Goal: Complete application form: Complete application form

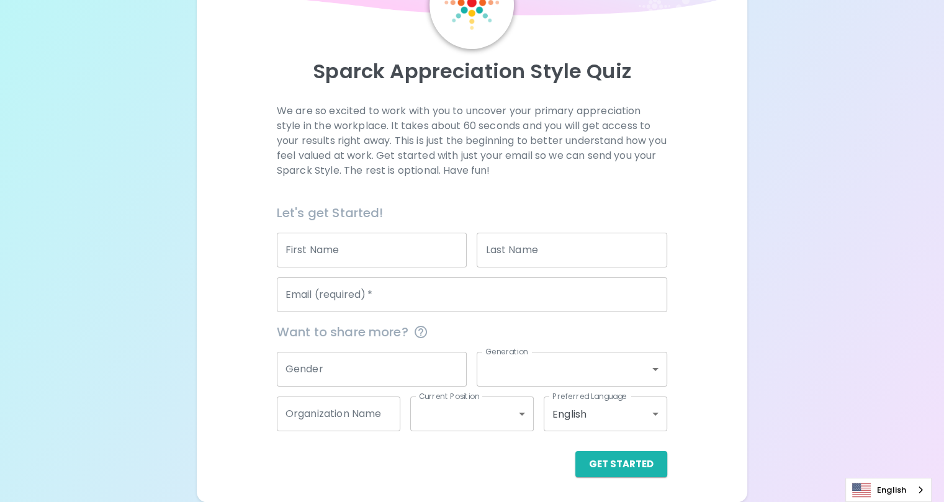
scroll to position [119, 0]
click at [401, 245] on input "First Name" at bounding box center [372, 250] width 191 height 35
type input "[PERSON_NAME]"
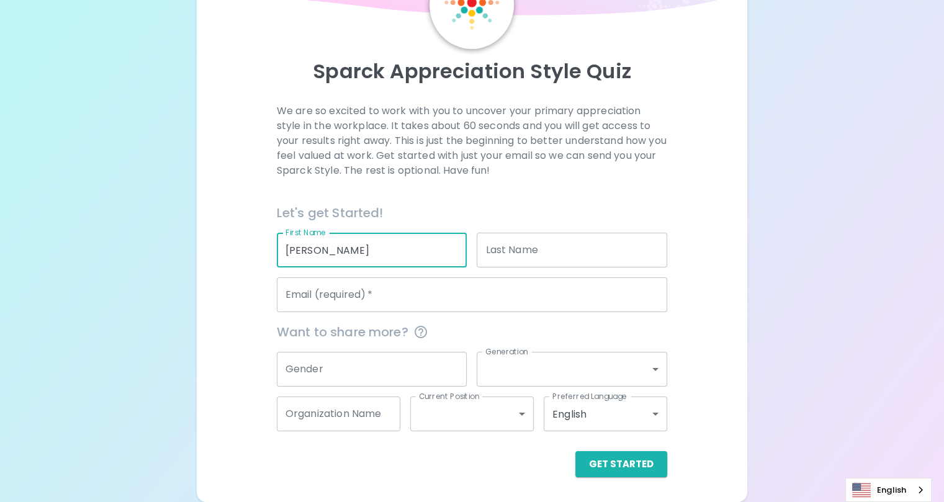
type input "[PERSON_NAME]"
type input "[EMAIL_ADDRESS][DOMAIN_NAME]"
click at [509, 256] on input "[PERSON_NAME]" at bounding box center [572, 250] width 191 height 35
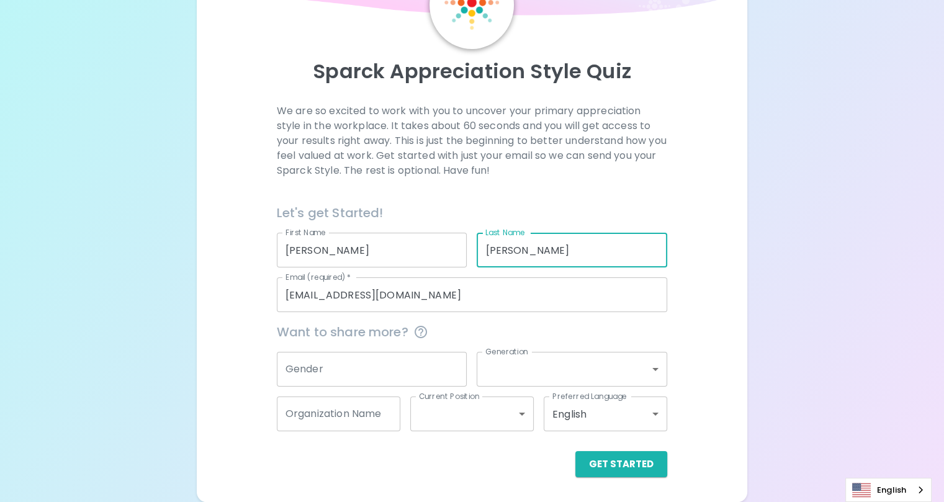
click at [509, 256] on input "[PERSON_NAME]" at bounding box center [572, 250] width 191 height 35
type input "[PERSON_NAME]"
click at [415, 371] on input "Gender" at bounding box center [372, 369] width 191 height 35
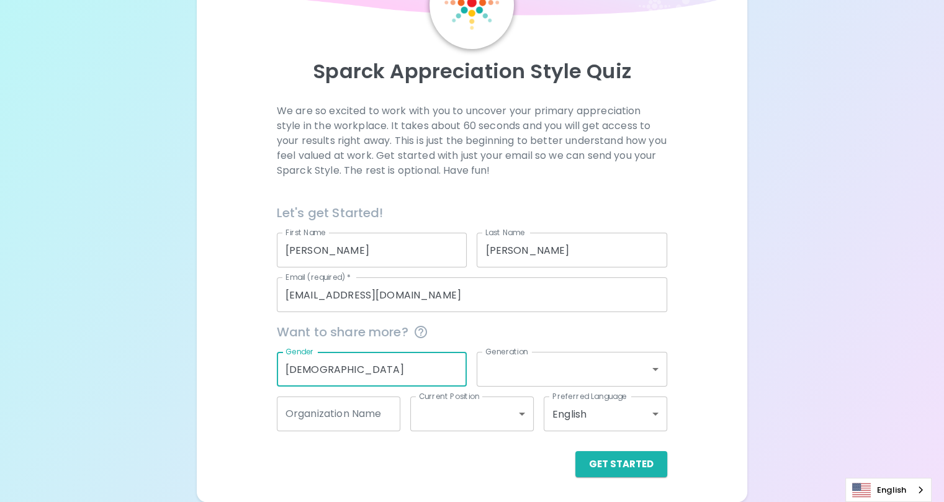
type input "[DEMOGRAPHIC_DATA]"
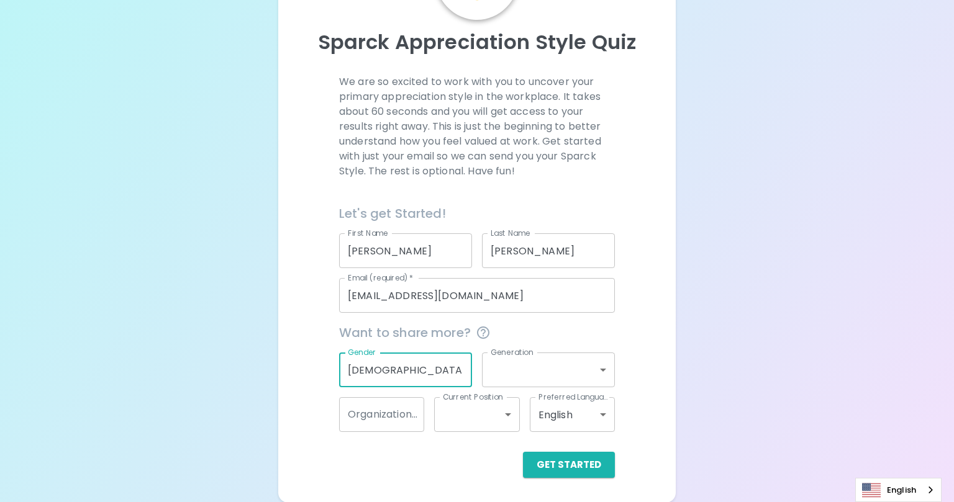
click at [505, 371] on body "Sparck Appreciation Style Quiz We are so excited to work with you to uncover yo…" at bounding box center [477, 192] width 954 height 622
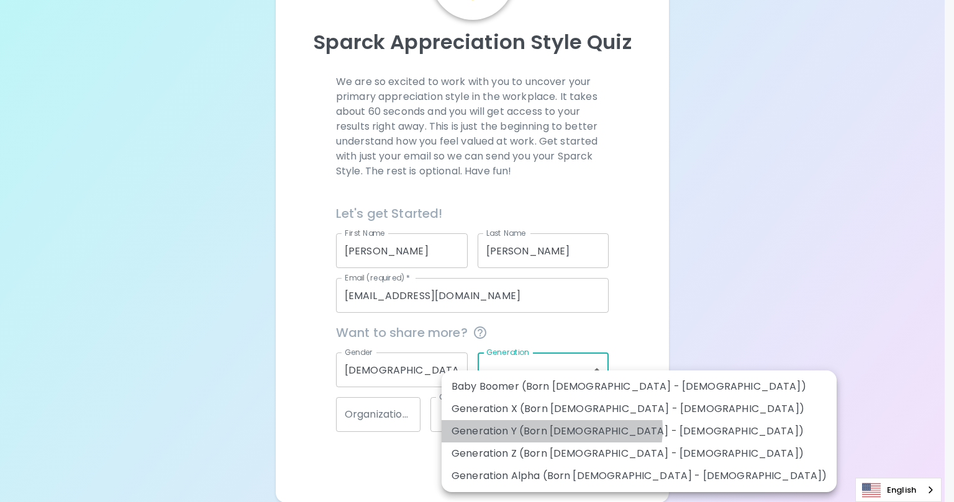
click at [551, 429] on li "Generation Y (Born [DEMOGRAPHIC_DATA] - [DEMOGRAPHIC_DATA])" at bounding box center [638, 431] width 395 height 22
type input "generation_y"
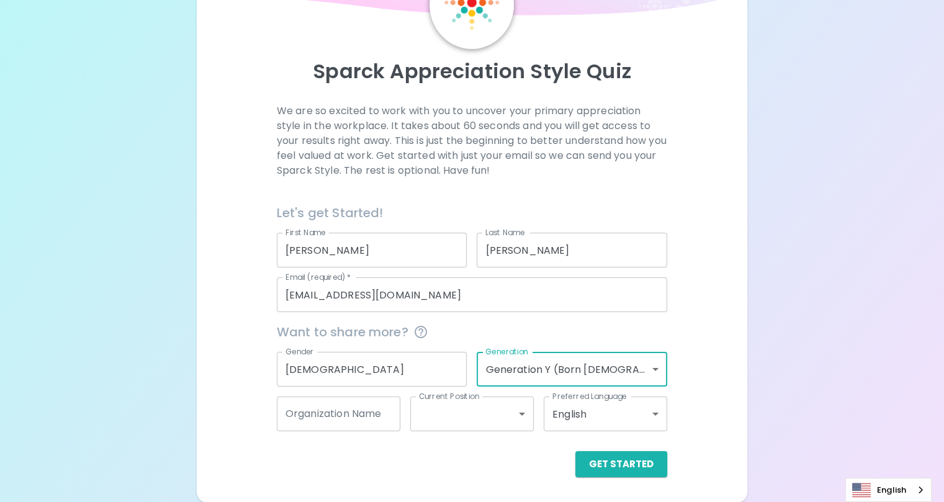
click at [384, 412] on input "Organization Name" at bounding box center [339, 414] width 124 height 35
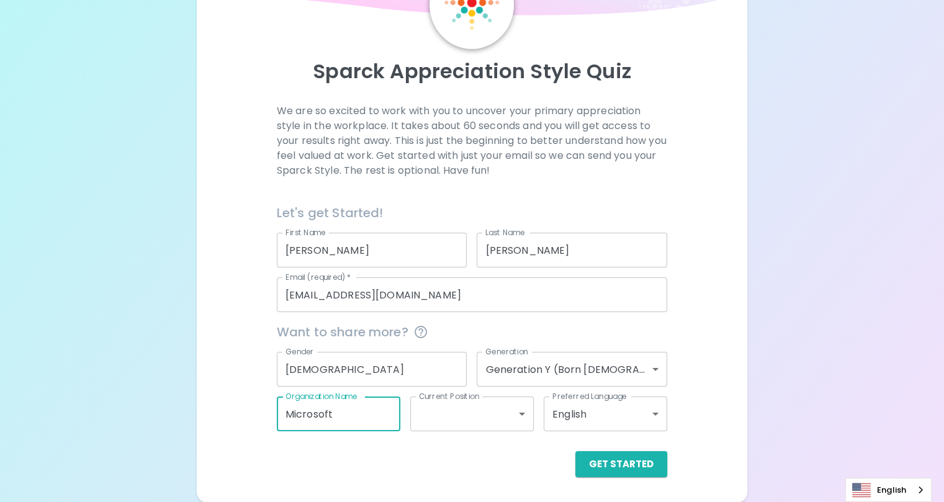
type input "Microsoft"
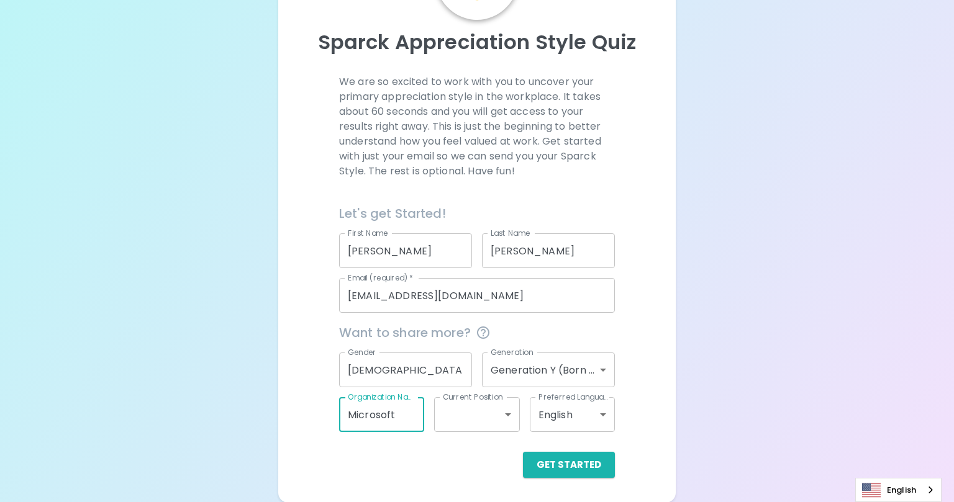
click at [472, 415] on body "Sparck Appreciation Style Quiz We are so excited to work with you to uncover yo…" at bounding box center [477, 192] width 954 height 622
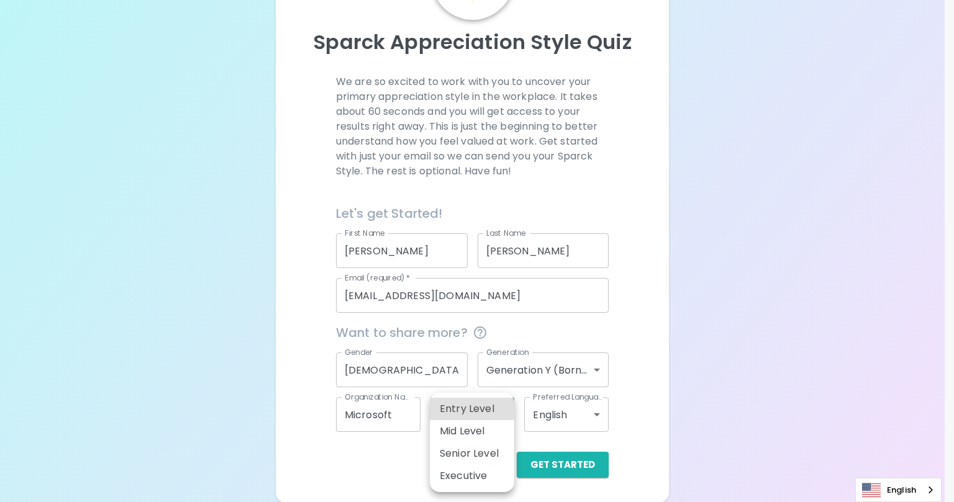
click at [472, 452] on li "Senior Level" at bounding box center [472, 454] width 84 height 22
type input "senior_level"
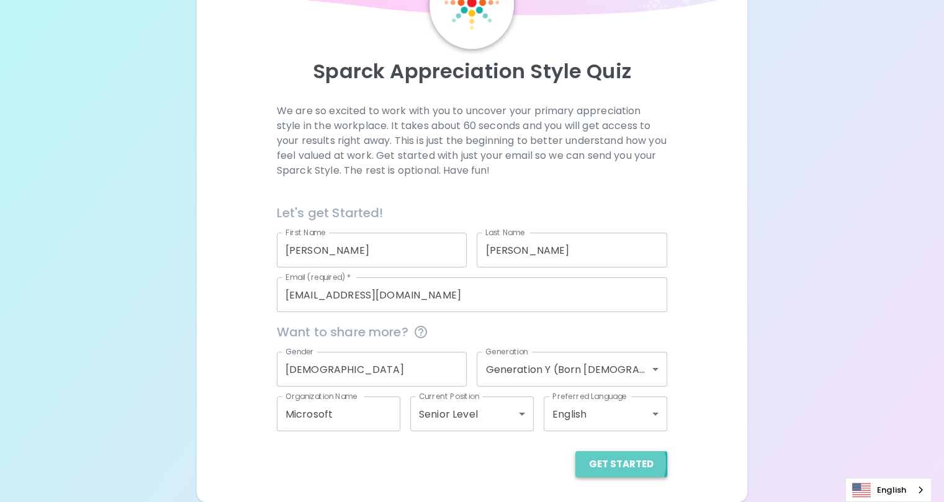
click at [576, 463] on button "Get Started" at bounding box center [622, 464] width 92 height 26
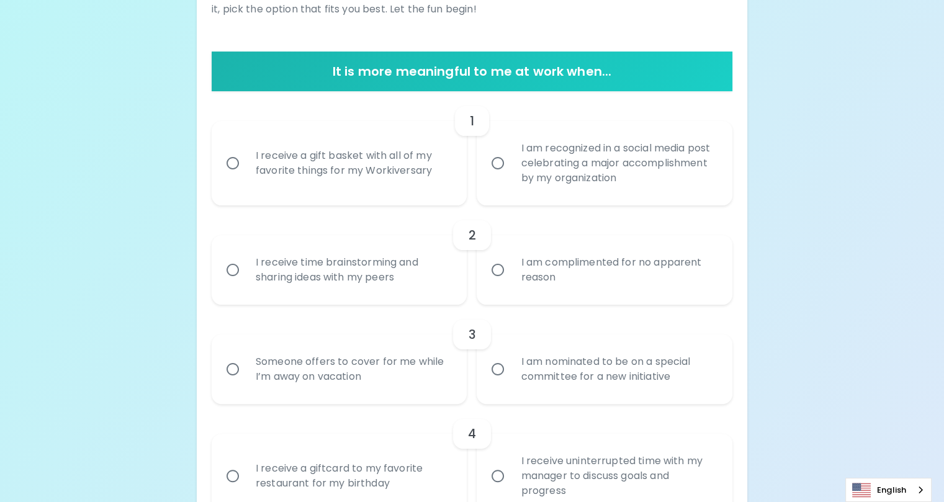
scroll to position [186, 0]
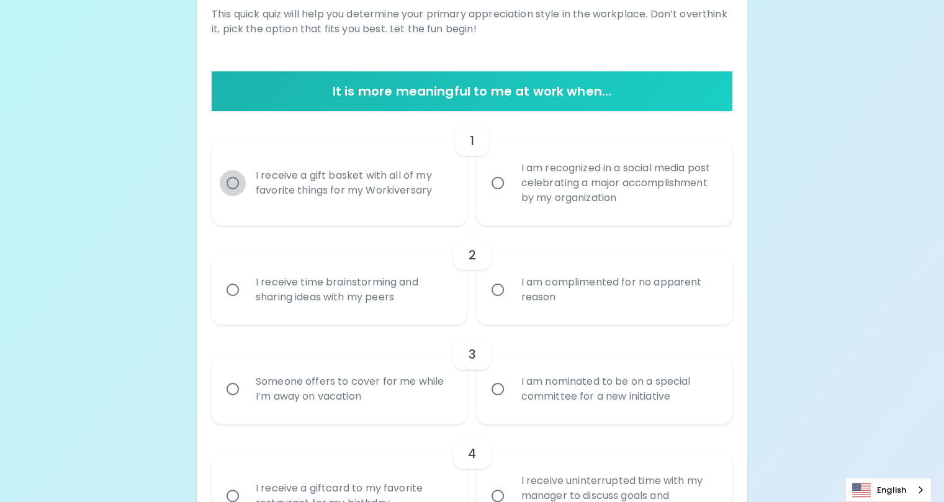
click at [246, 196] on input "I receive a gift basket with all of my favorite things for my Workiversary" at bounding box center [233, 183] width 26 height 26
radio input "true"
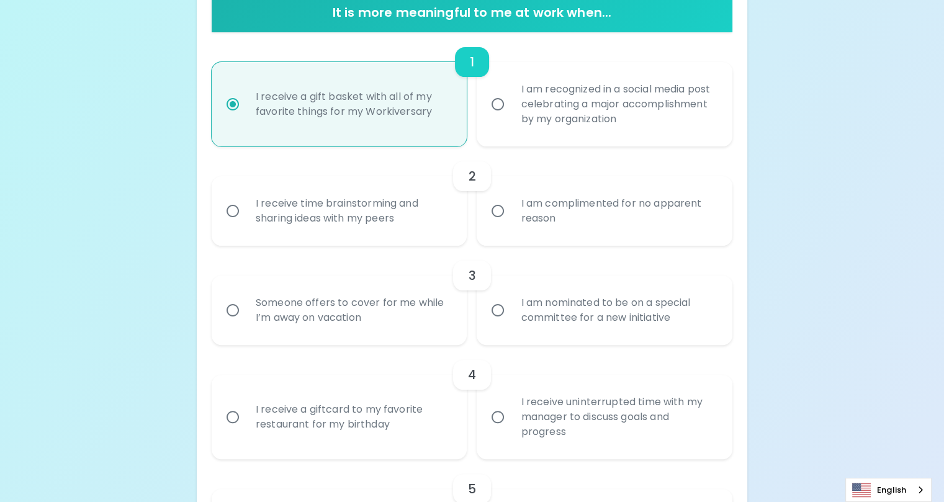
scroll to position [286, 0]
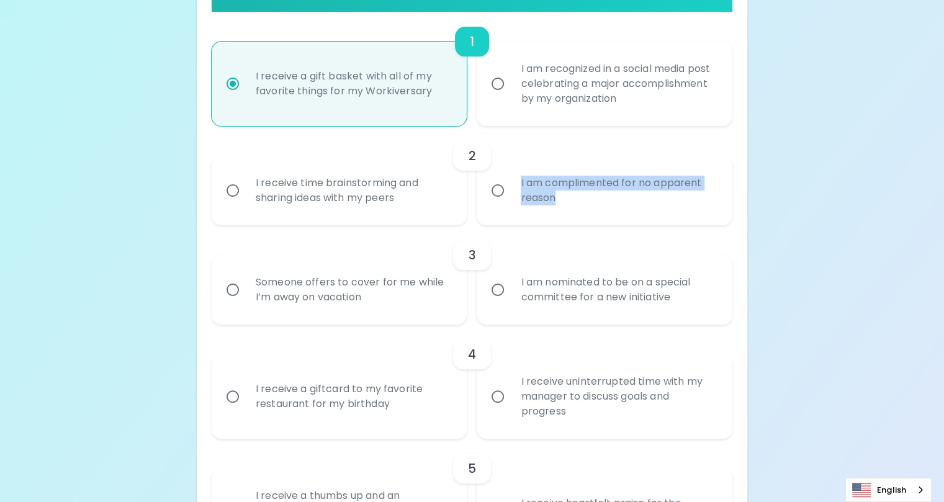
drag, startPoint x: 568, startPoint y: 294, endPoint x: 520, endPoint y: 259, distance: 59.5
click at [520, 220] on div "I am complimented for no apparent reason" at bounding box center [618, 191] width 215 height 60
copy div "I am complimented for no apparent reason"
click at [497, 204] on input "I am complimented for no apparent reason" at bounding box center [498, 191] width 26 height 26
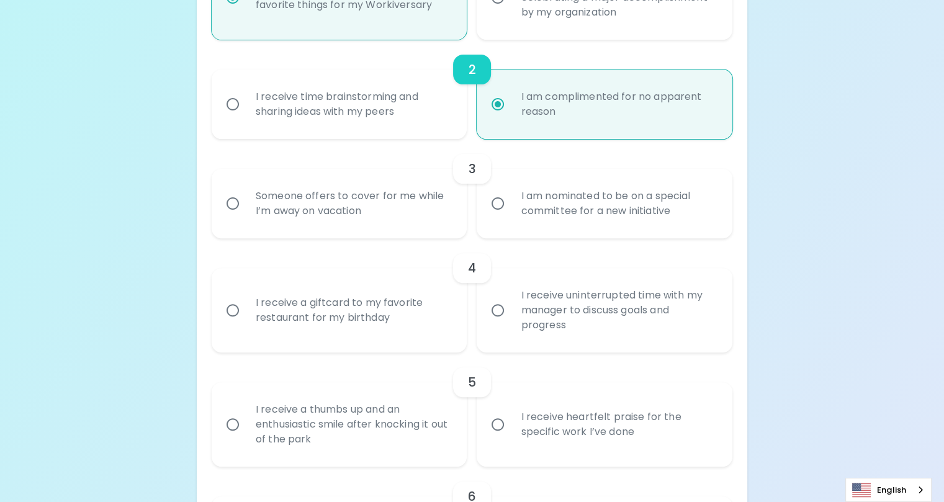
scroll to position [385, 0]
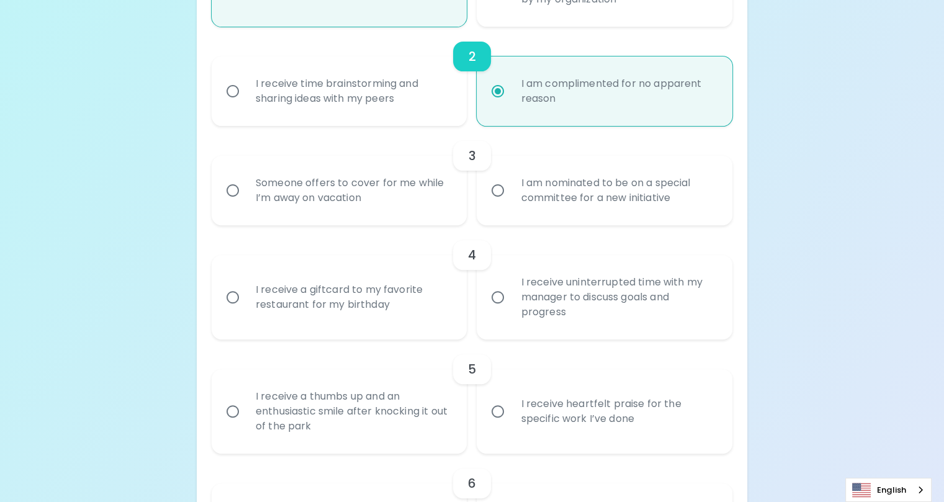
radio input "true"
click at [499, 204] on input "I am nominated to be on a special committee for a new initiative" at bounding box center [498, 191] width 26 height 26
radio input "false"
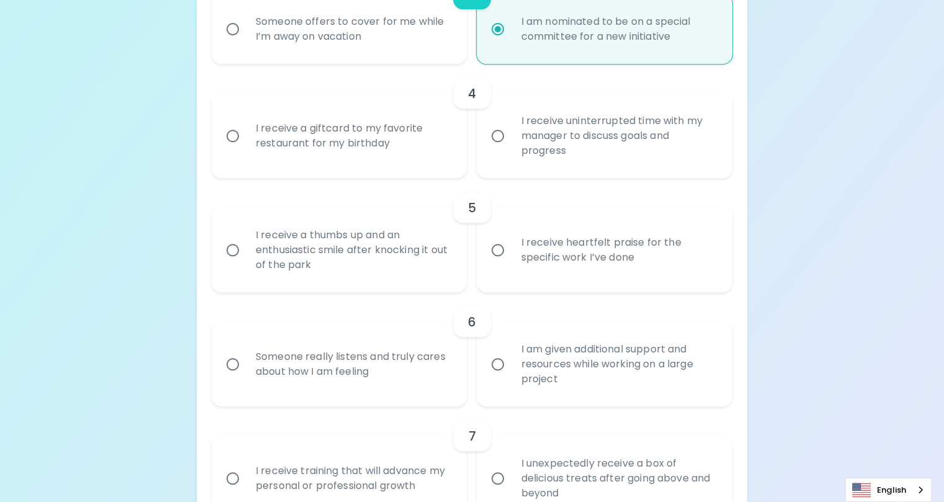
scroll to position [608, 0]
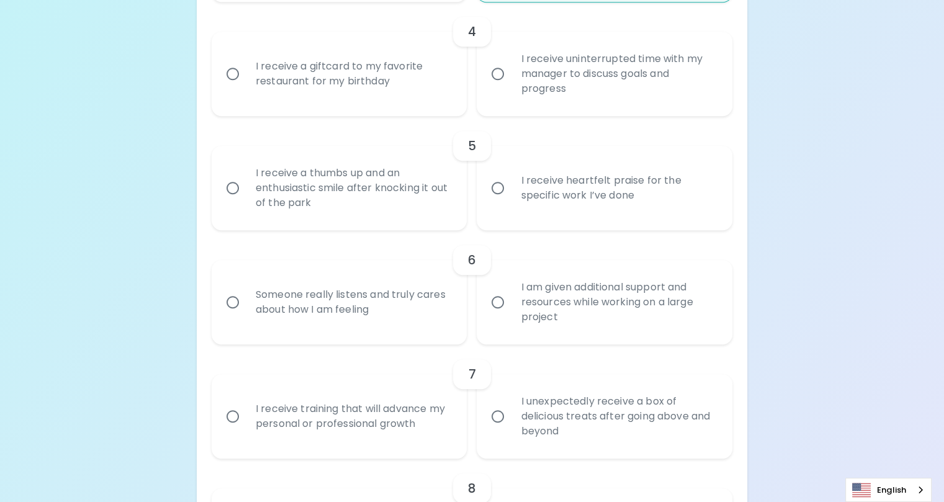
radio input "true"
click at [246, 87] on input "I receive a giftcard to my favorite restaurant for my birthday" at bounding box center [233, 74] width 26 height 26
radio input "false"
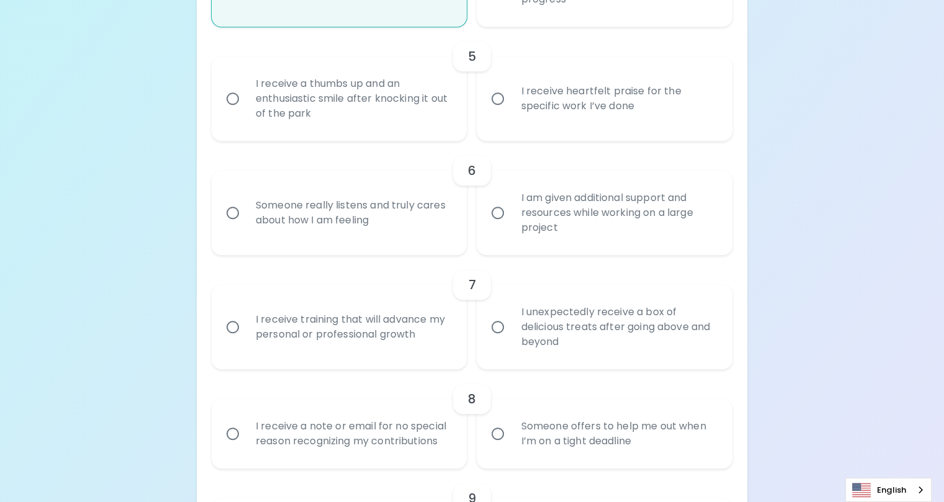
scroll to position [708, 0]
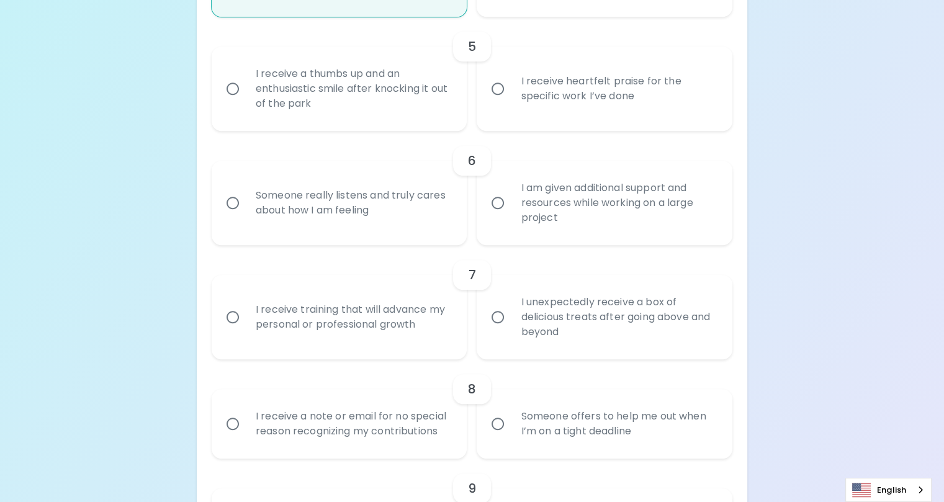
radio input "true"
click at [497, 102] on input "I receive heartfelt praise for the specific work I’ve done" at bounding box center [498, 89] width 26 height 26
radio input "false"
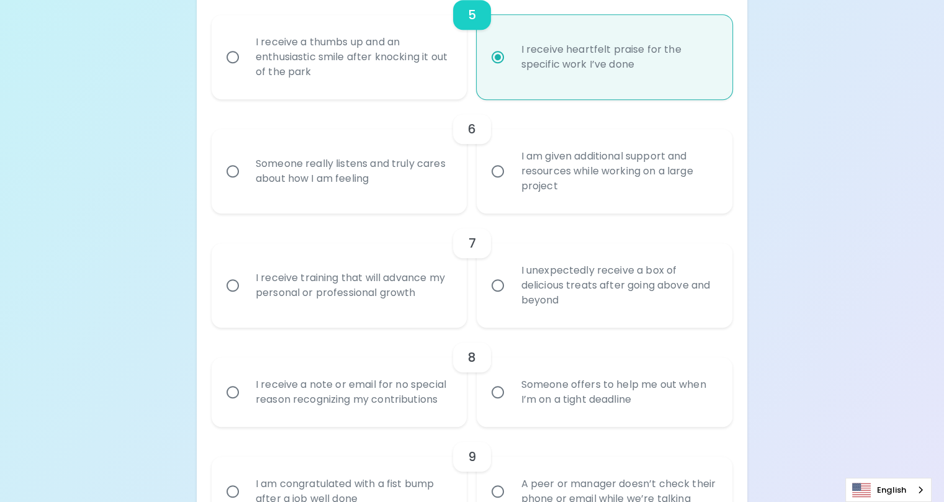
scroll to position [745, 0]
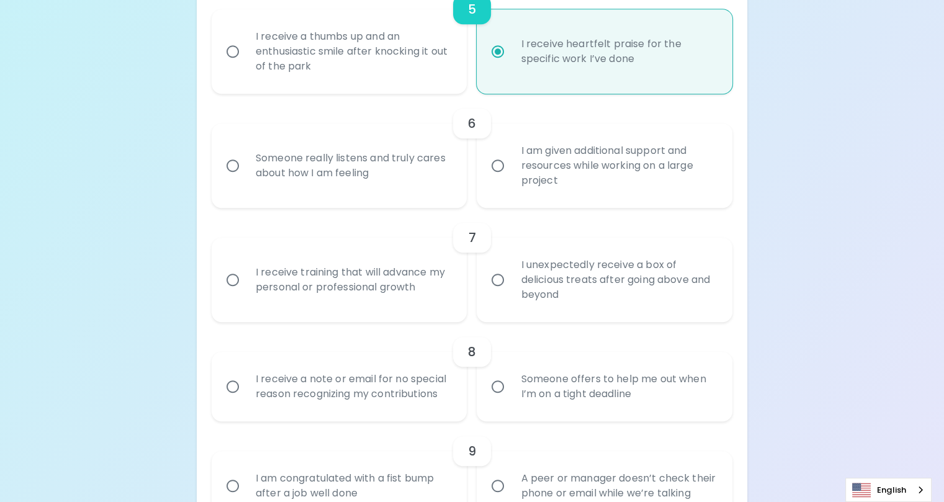
radio input "true"
click at [498, 179] on input "I am given additional support and resources while working on a large project" at bounding box center [498, 166] width 26 height 26
radio input "false"
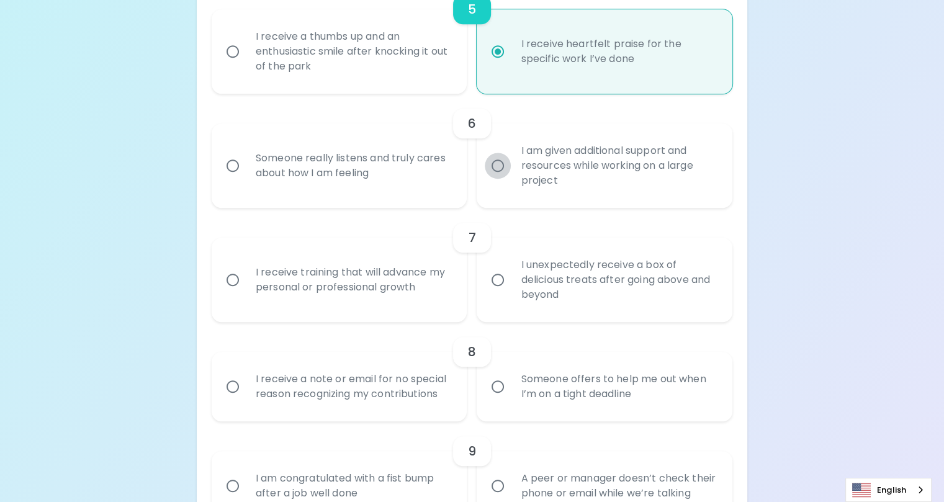
radio input "false"
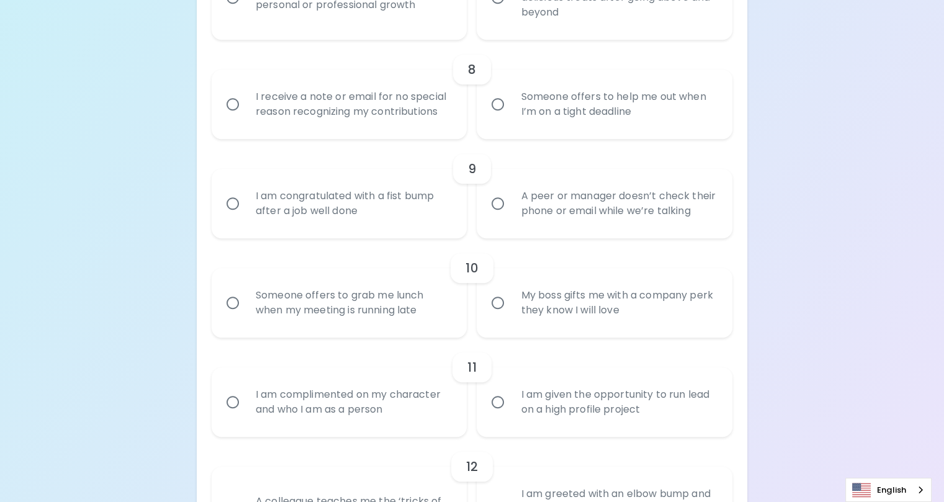
scroll to position [1031, 0]
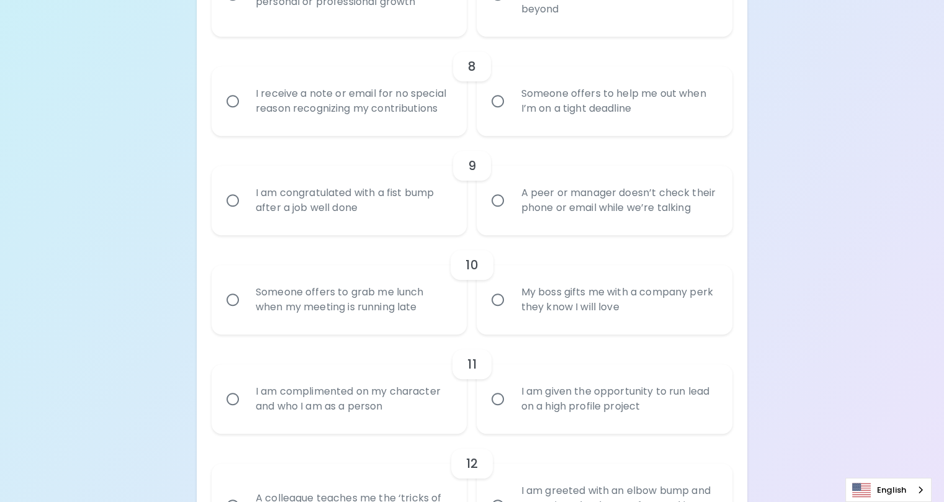
radio input "true"
radio input "false"
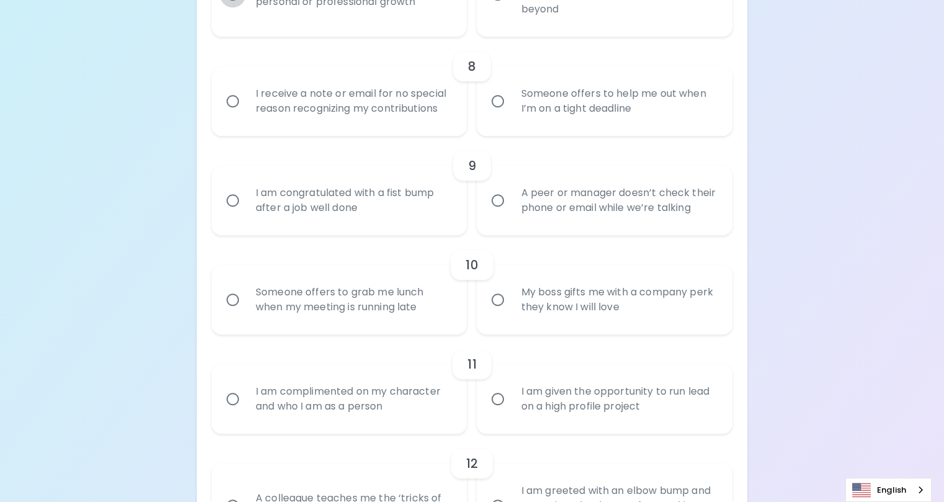
radio input "false"
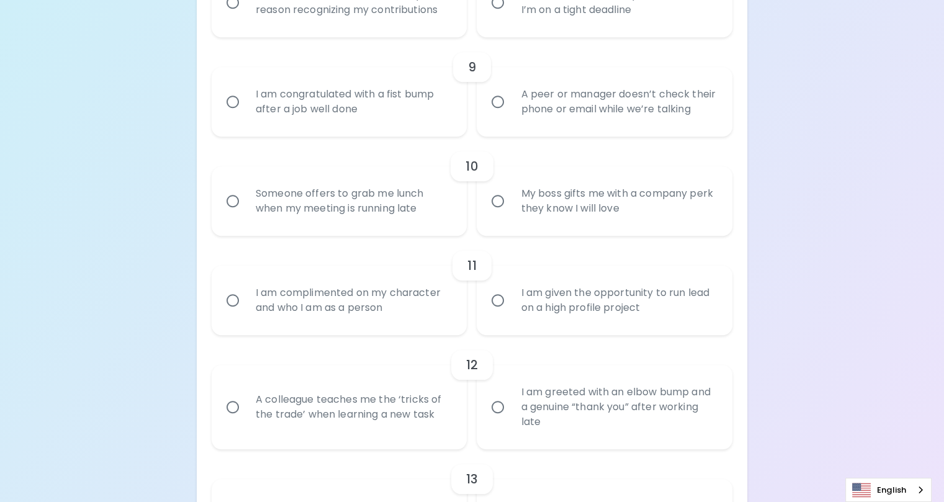
scroll to position [1130, 0]
radio input "true"
click at [246, 15] on input "I receive a note or email for no special reason recognizing my contributions" at bounding box center [233, 2] width 26 height 26
radio input "false"
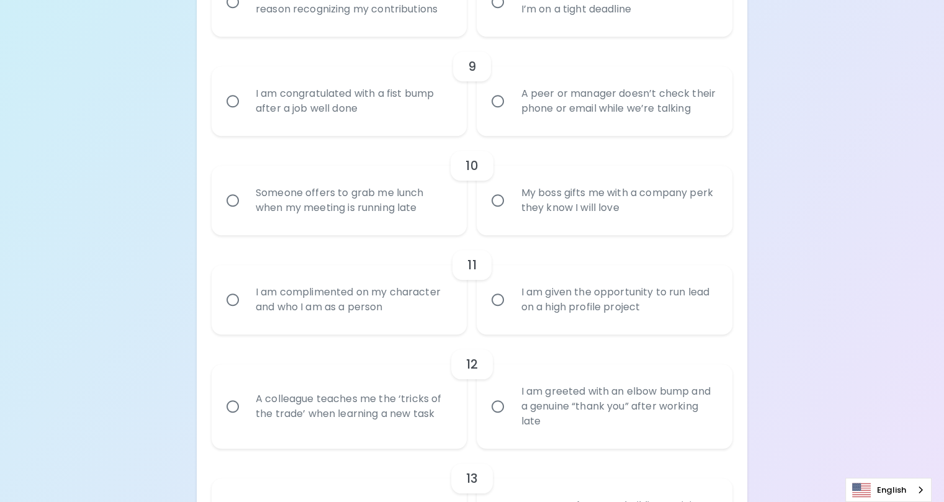
radio input "false"
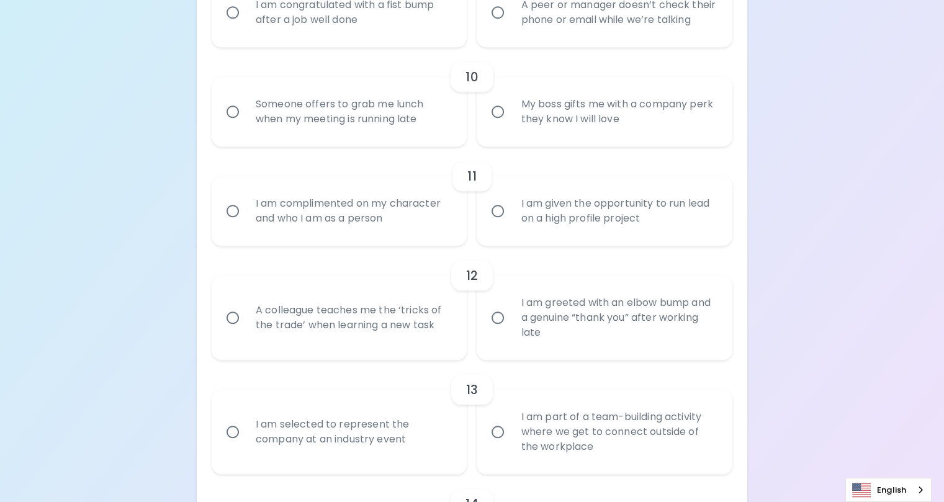
scroll to position [1229, 0]
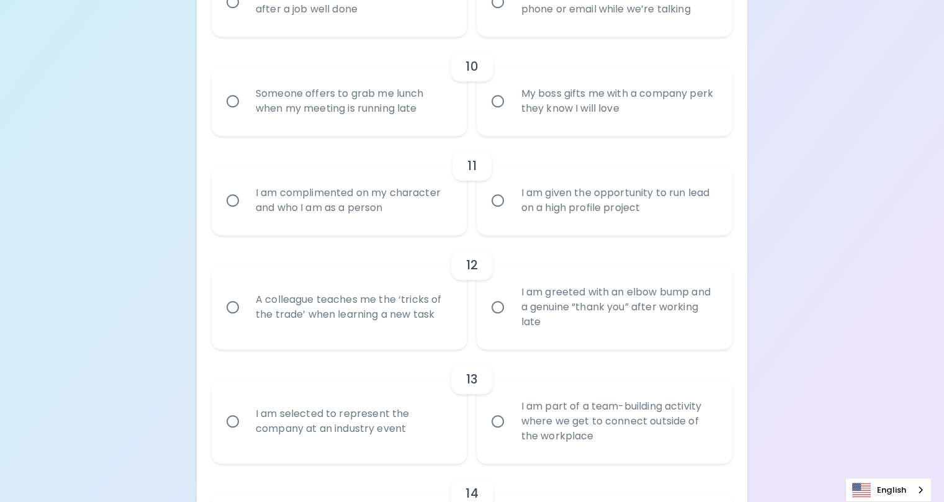
radio input "true"
click at [246, 15] on input "I am congratulated with a fist bump after a job well done" at bounding box center [233, 2] width 26 height 26
radio input "false"
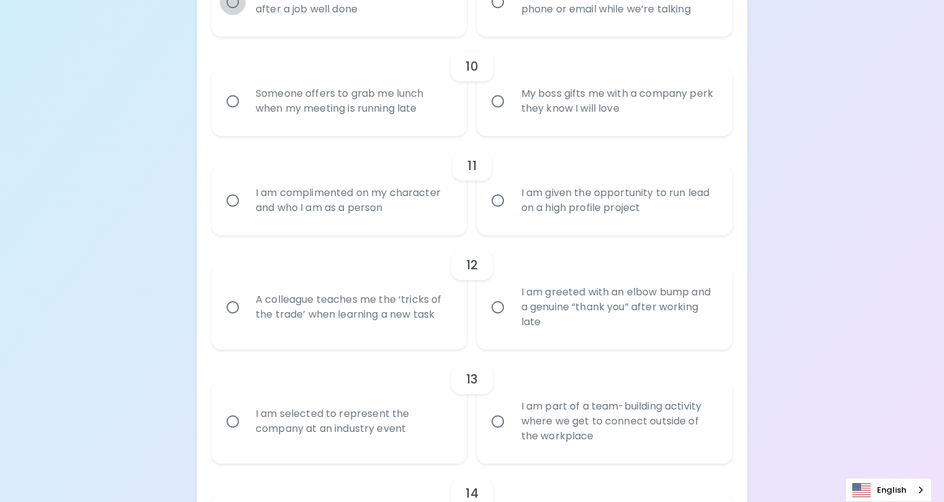
radio input "false"
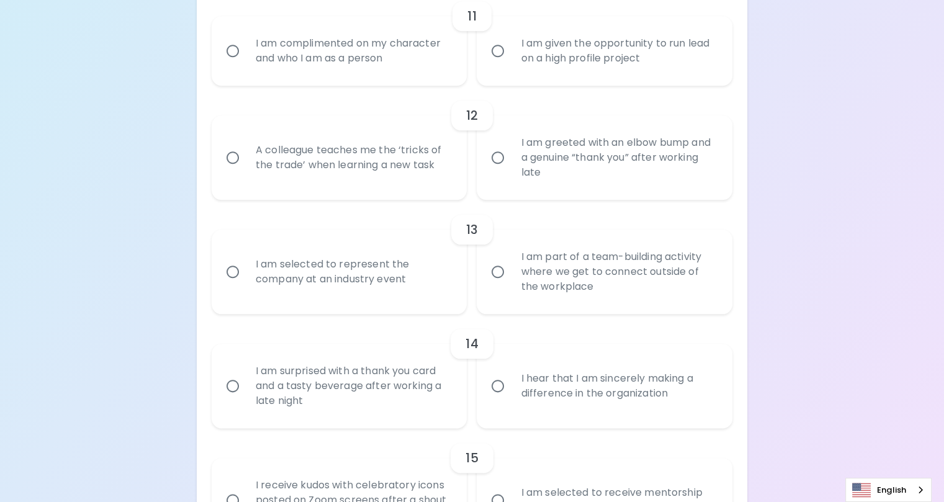
scroll to position [1391, 0]
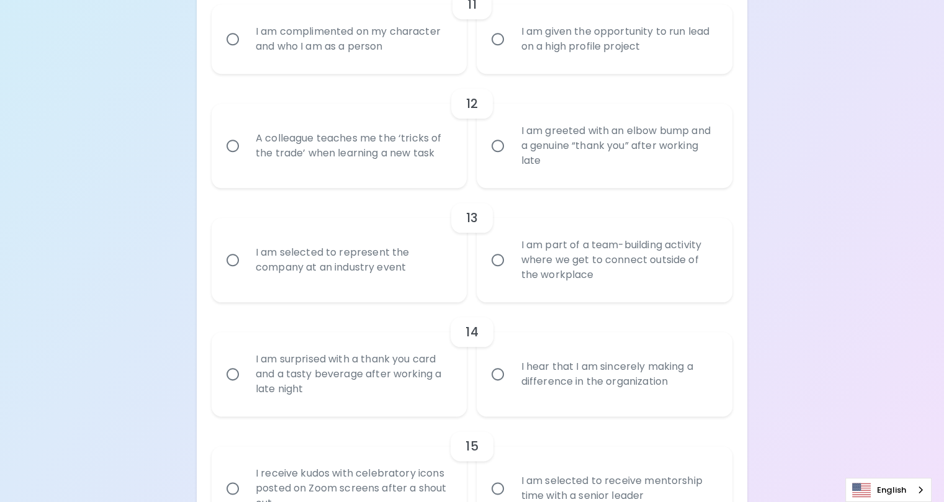
radio input "true"
radio input "false"
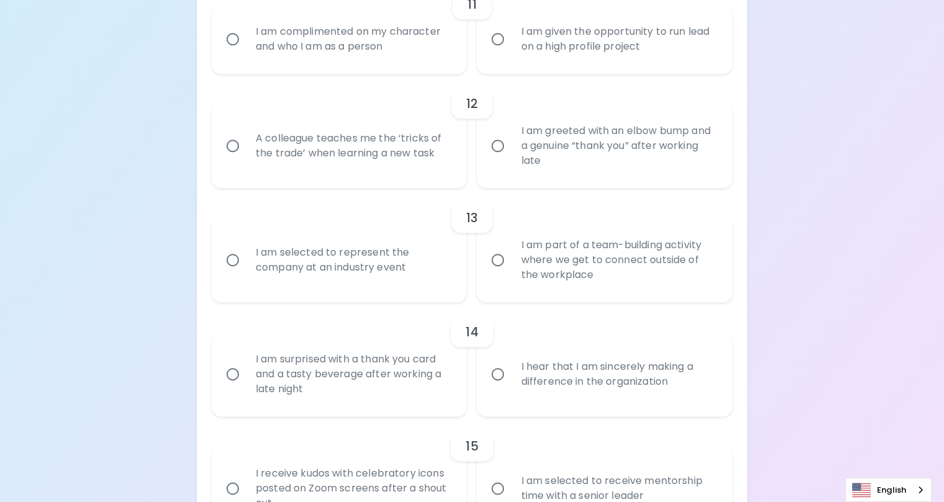
radio input "false"
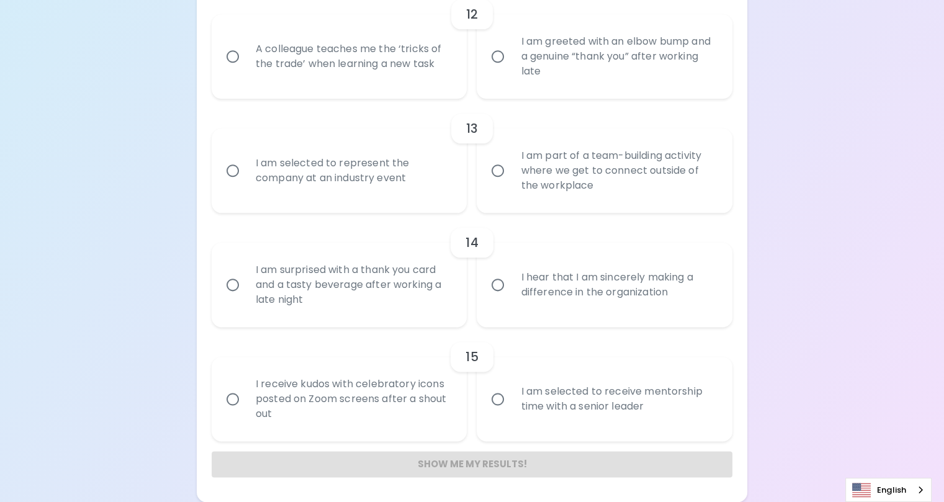
scroll to position [1552, 0]
radio input "true"
radio input "false"
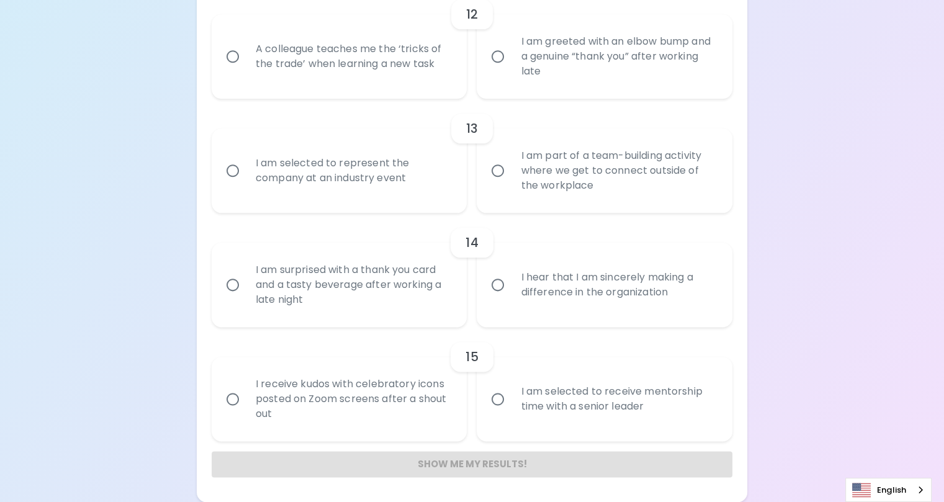
radio input "false"
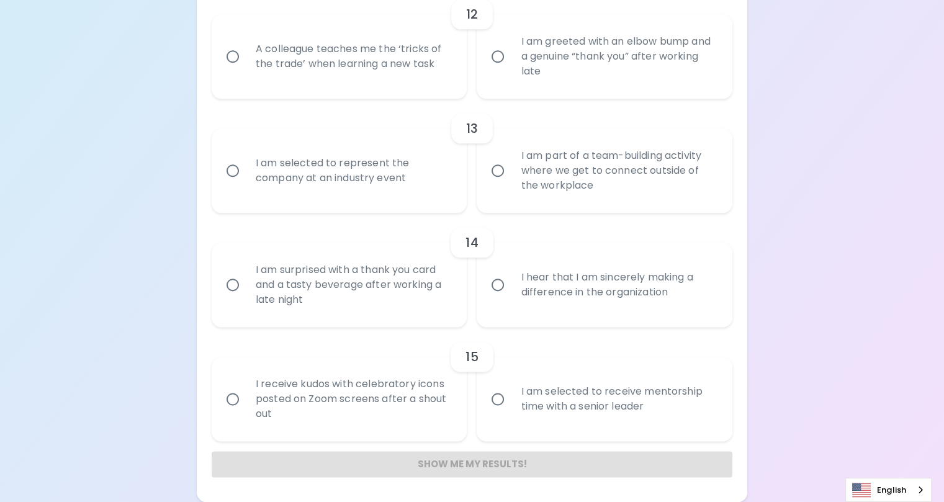
radio input "false"
radio input "true"
click at [246, 70] on input "A colleague teaches me the ‘tricks of the trade’ when learning a new task" at bounding box center [233, 56] width 26 height 26
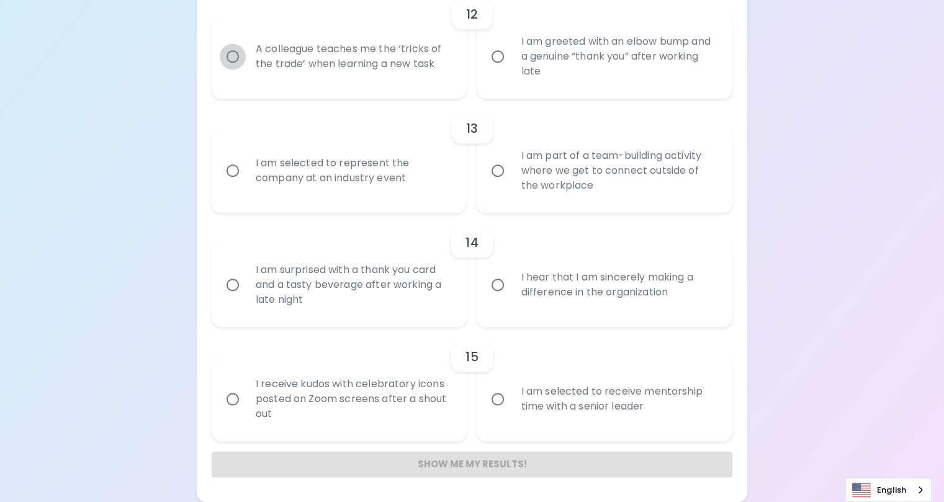
radio input "false"
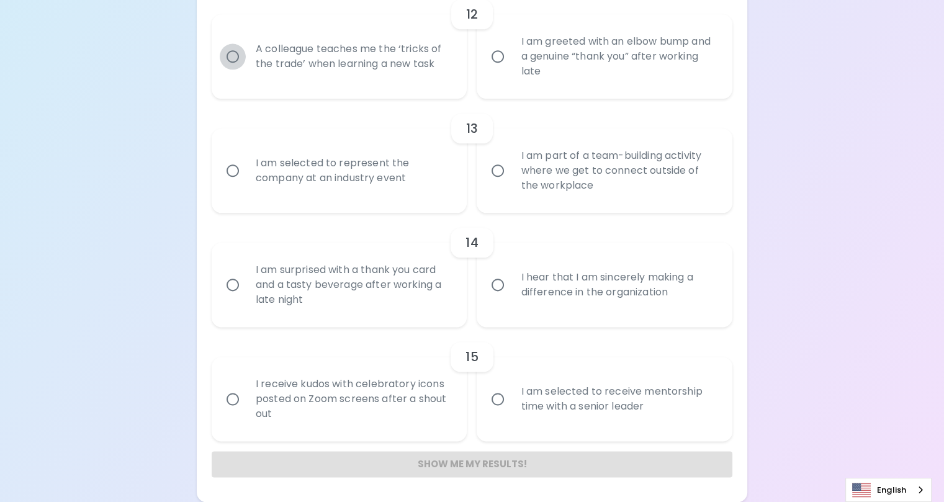
radio input "false"
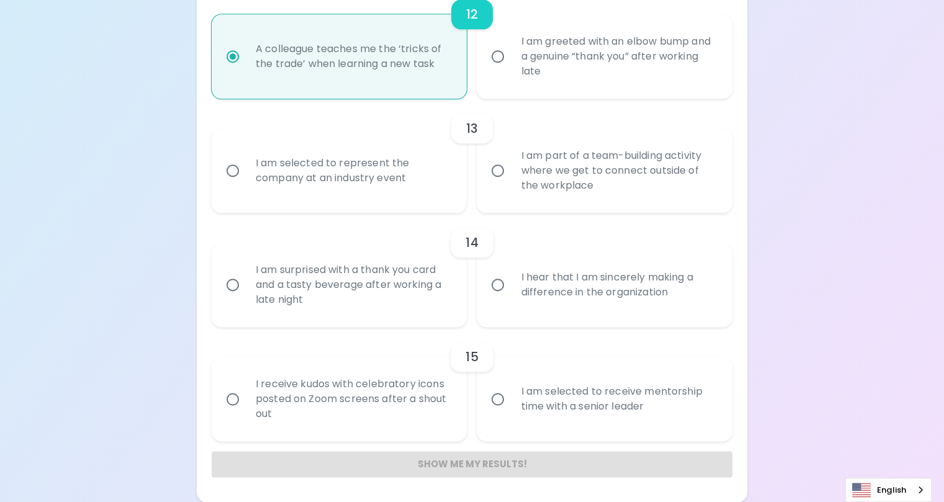
scroll to position [1751, 0]
radio input "true"
click at [246, 184] on input "I am selected to represent the company at an industry event" at bounding box center [233, 171] width 26 height 26
radio input "false"
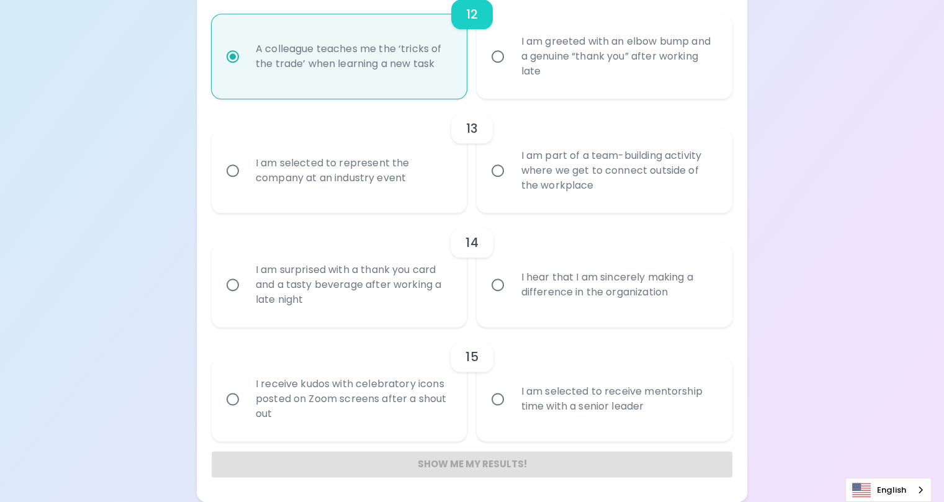
radio input "false"
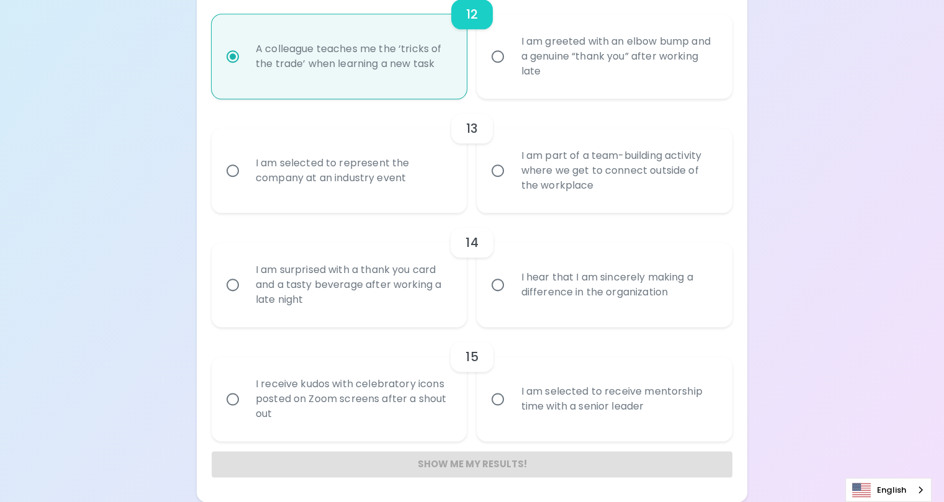
radio input "false"
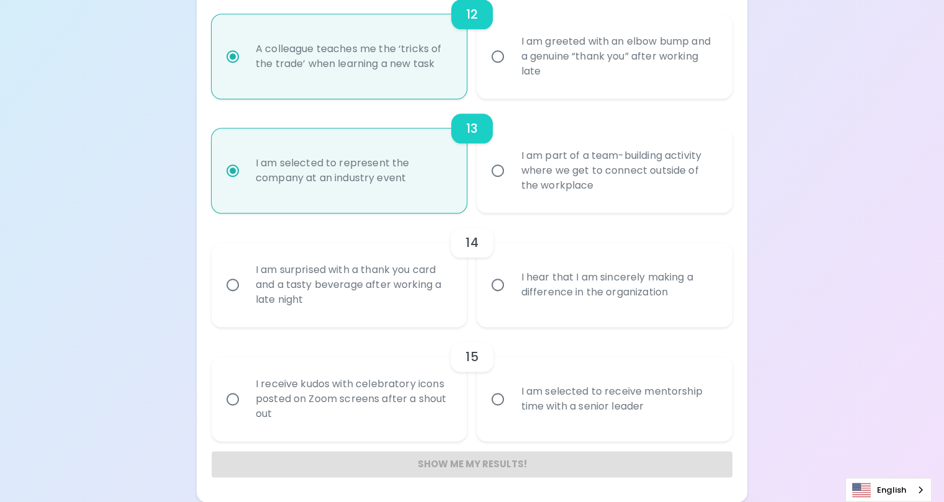
scroll to position [1850, 0]
radio input "true"
click at [499, 278] on input "I hear that I am sincerely making a difference in the organization" at bounding box center [498, 285] width 26 height 26
radio input "false"
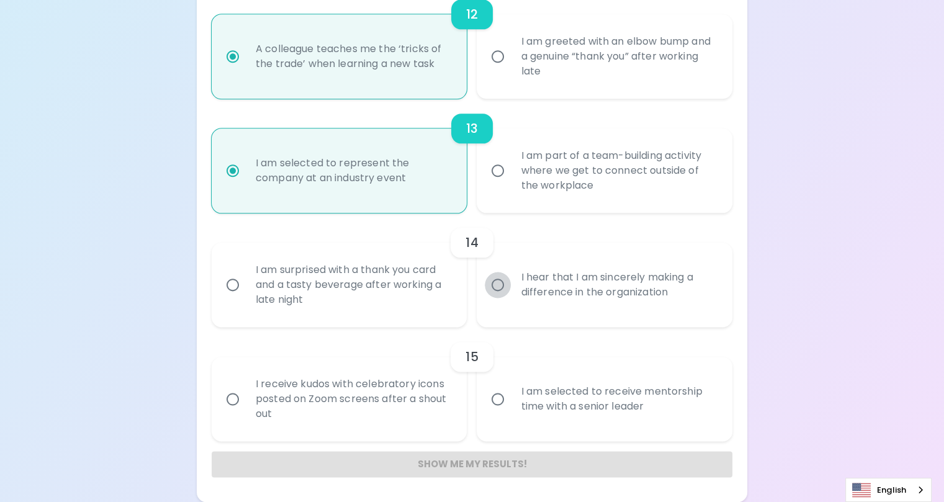
radio input "false"
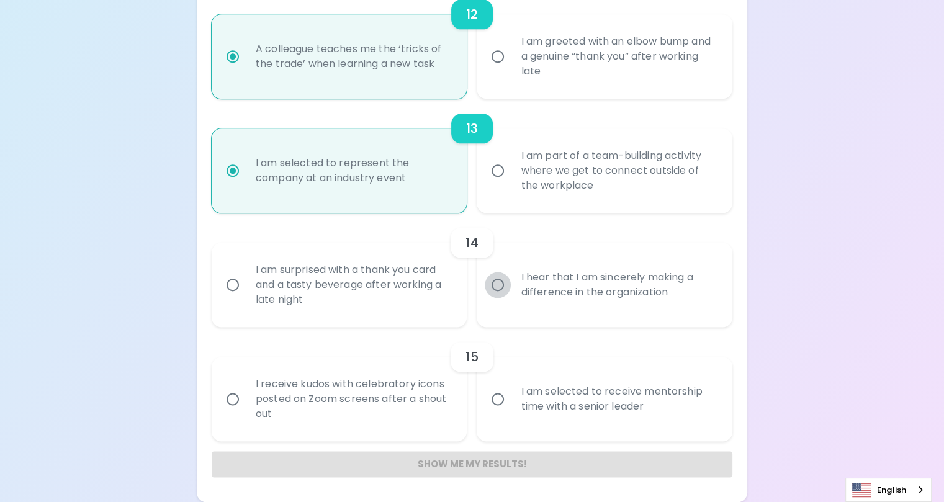
radio input "false"
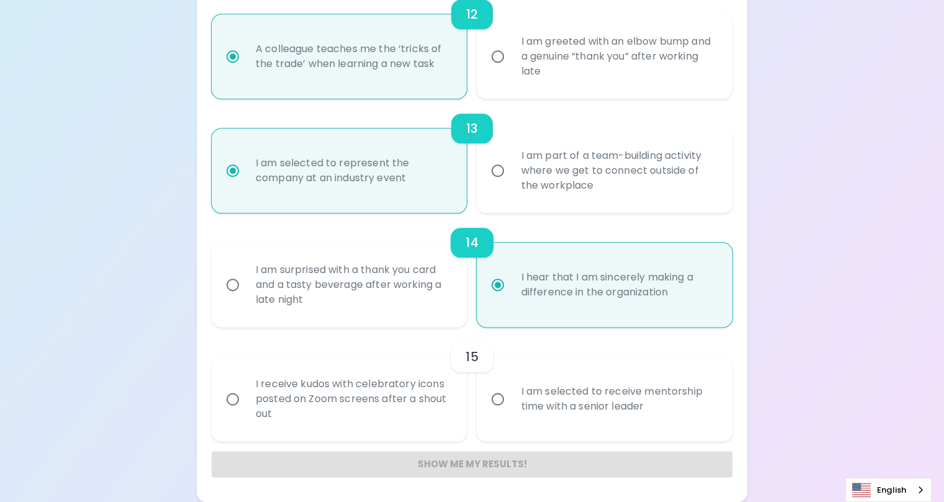
scroll to position [1877, 0]
radio input "true"
click at [499, 386] on input "I am selected to receive mentorship time with a senior leader" at bounding box center [498, 399] width 26 height 26
radio input "false"
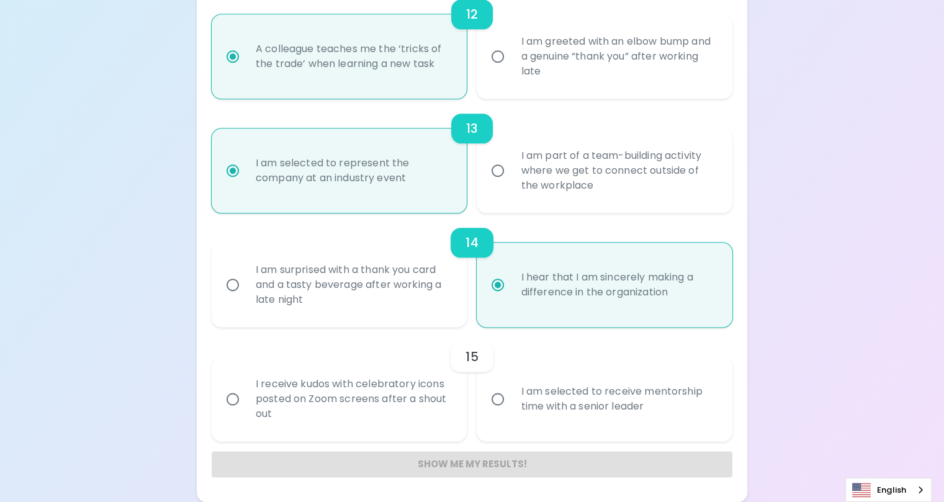
radio input "false"
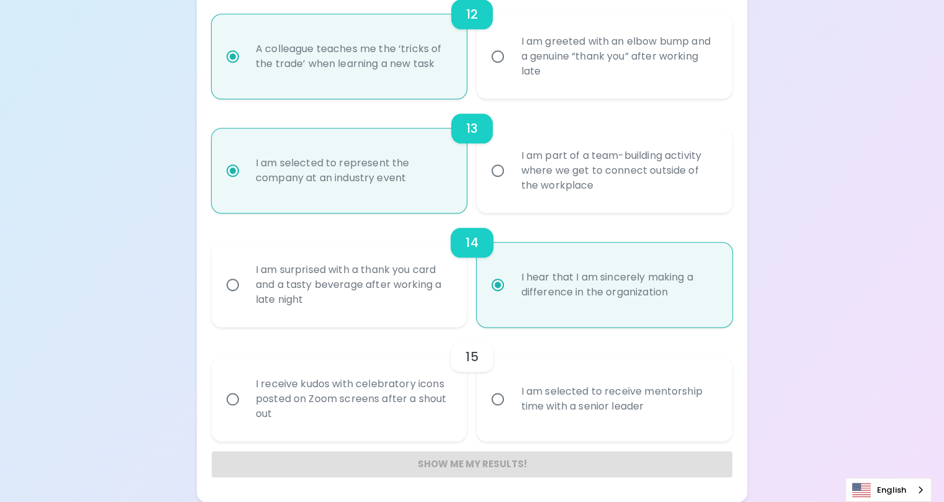
radio input "false"
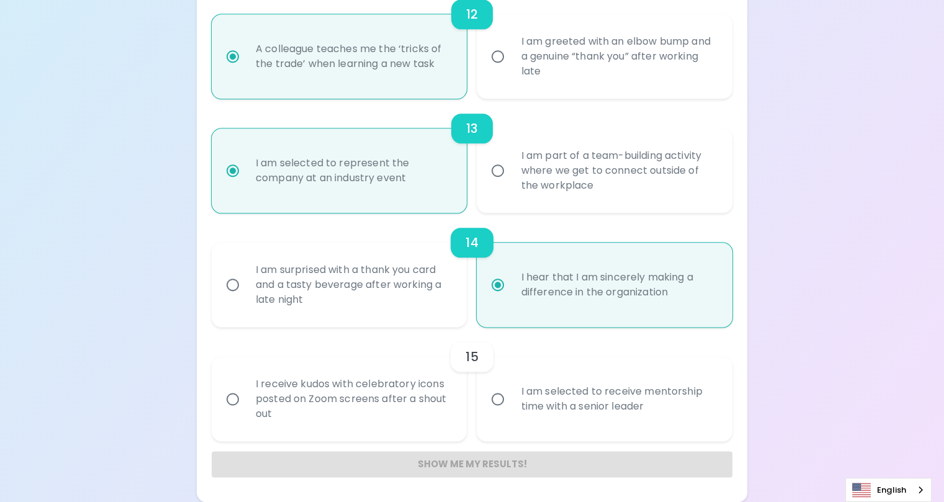
radio input "false"
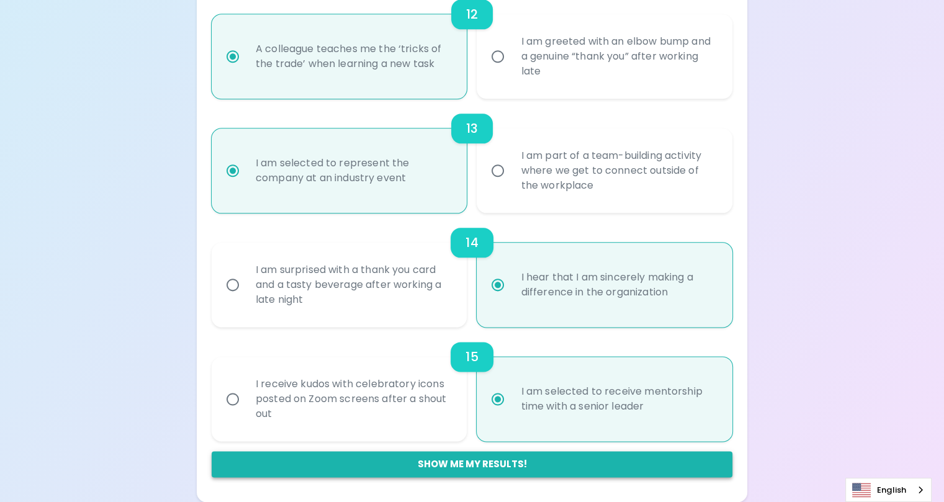
radio input "true"
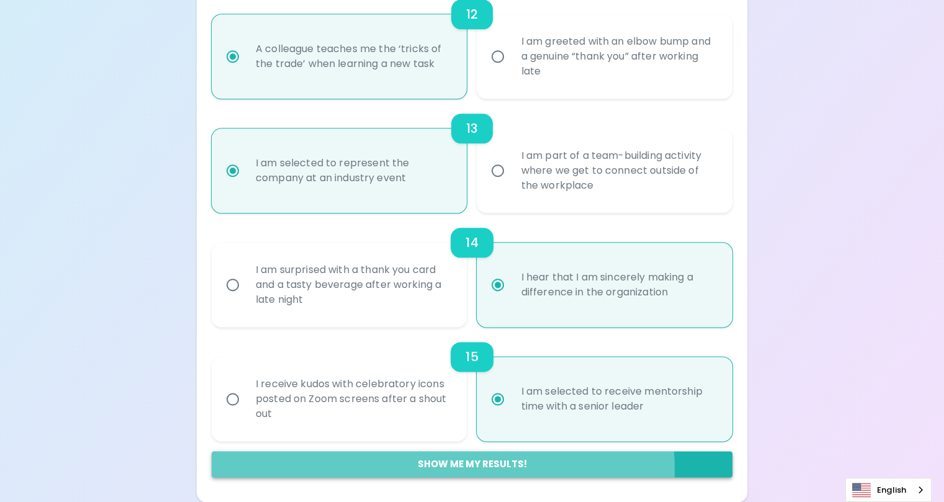
click at [522, 468] on button "Show me my results!" at bounding box center [472, 464] width 521 height 26
radio input "false"
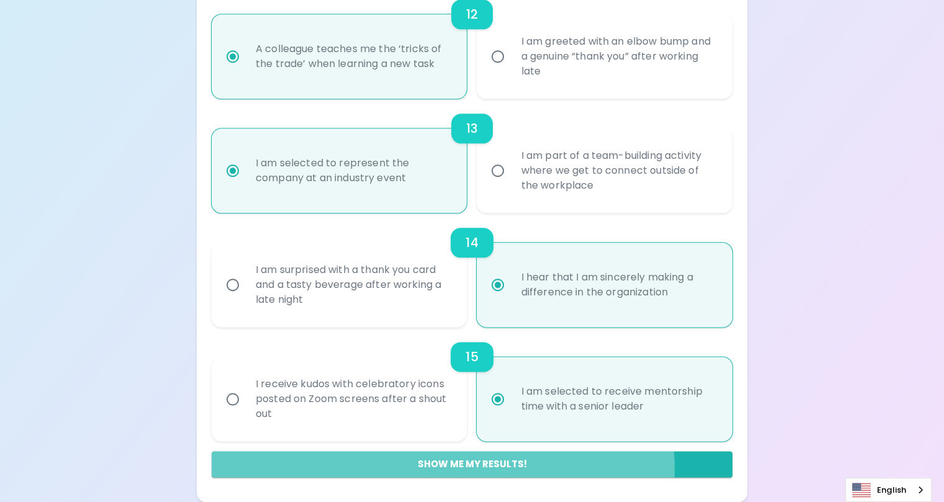
radio input "false"
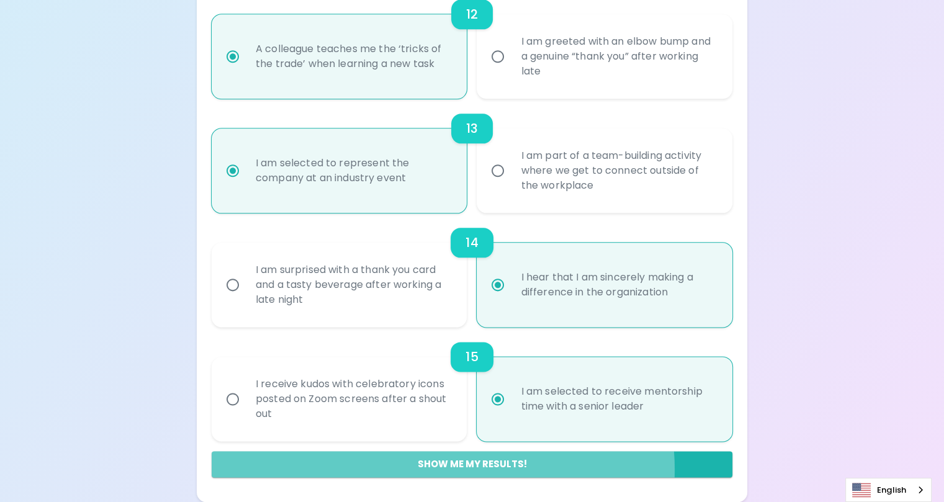
radio input "false"
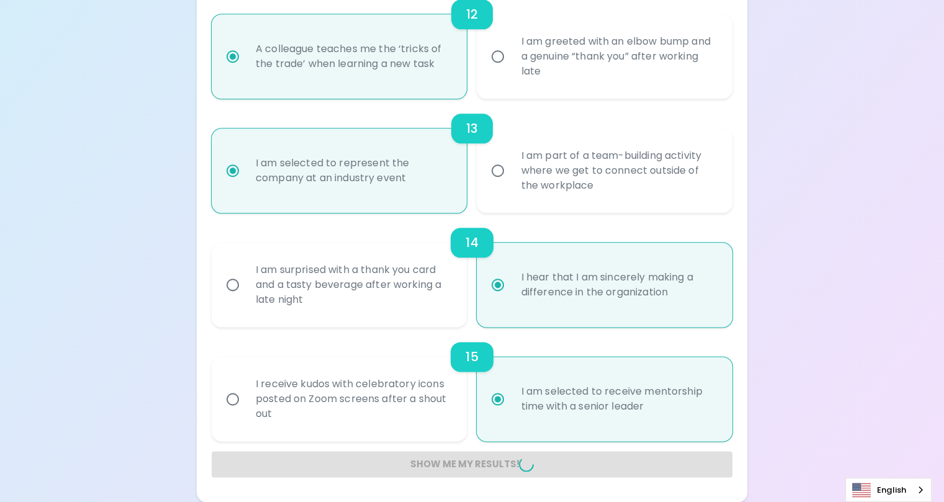
radio input "false"
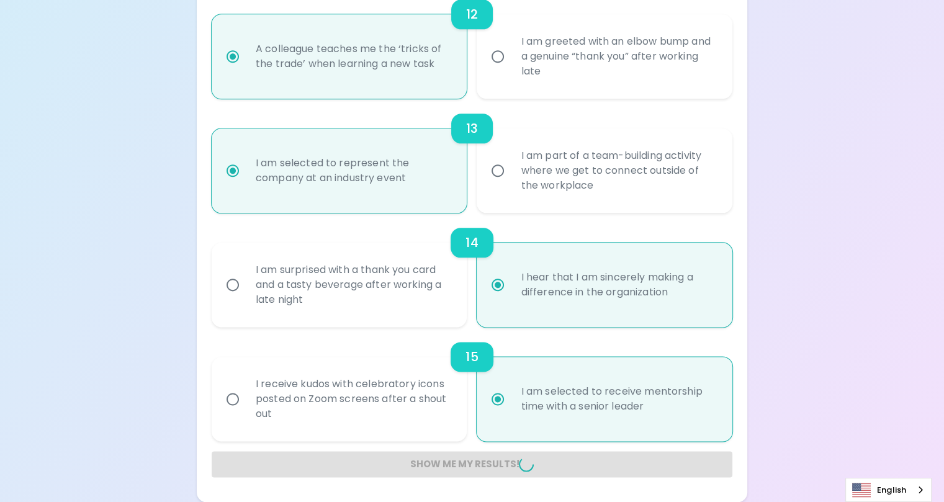
radio input "false"
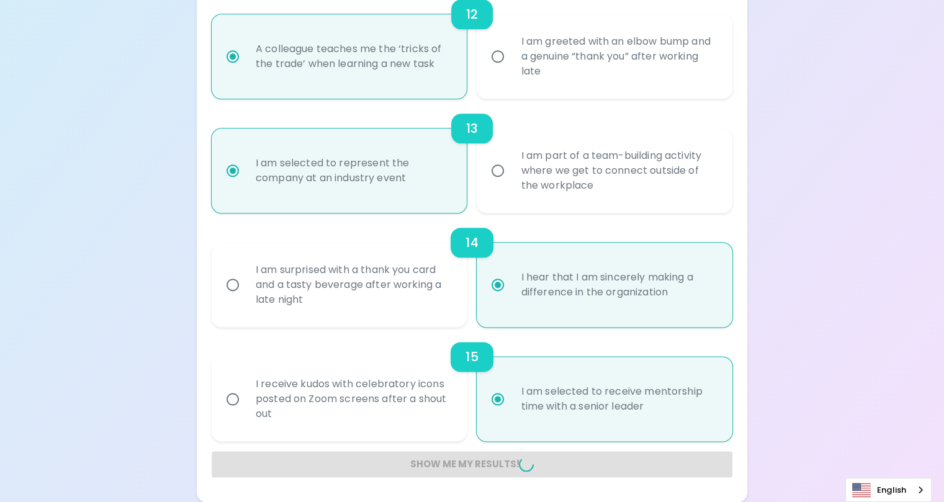
radio input "false"
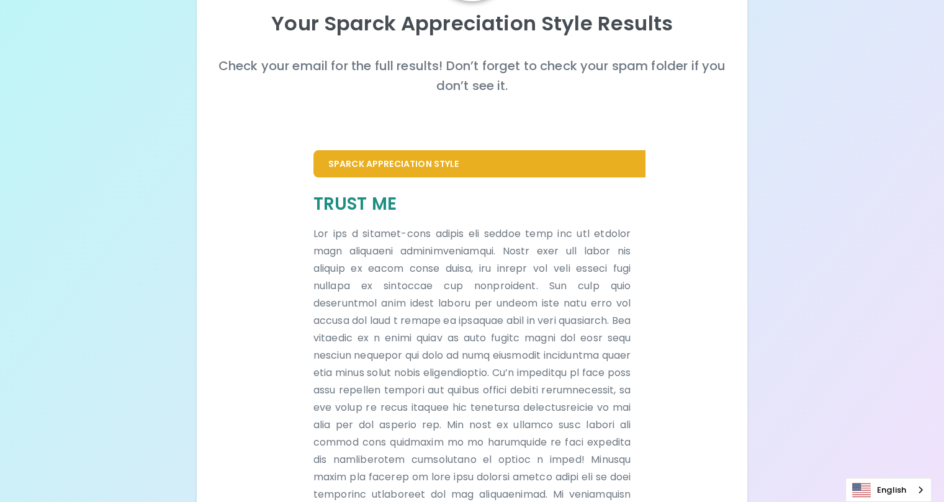
scroll to position [0, 0]
